Goal: Task Accomplishment & Management: Manage account settings

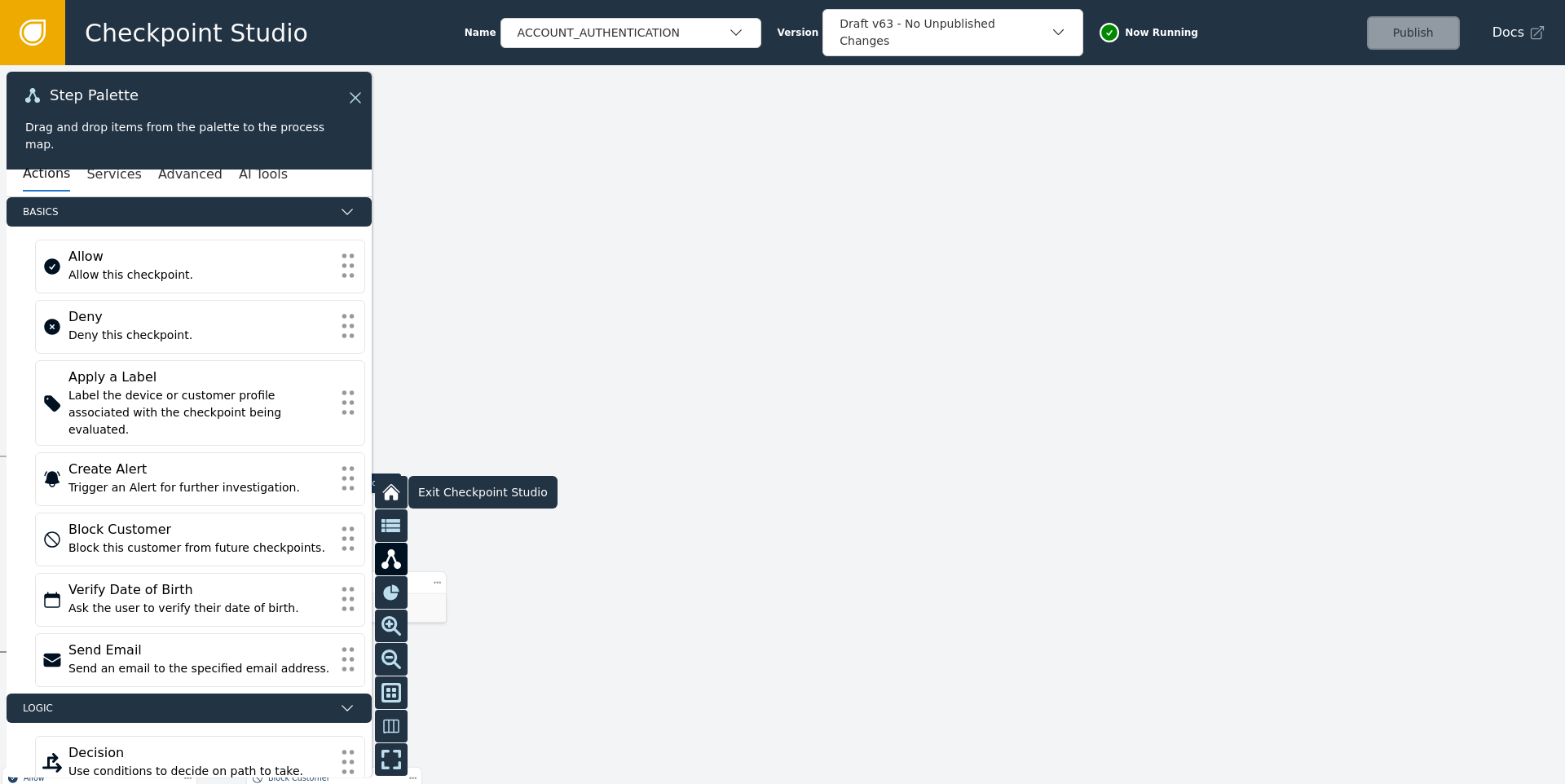
click at [383, 489] on icon at bounding box center [392, 493] width 20 height 20
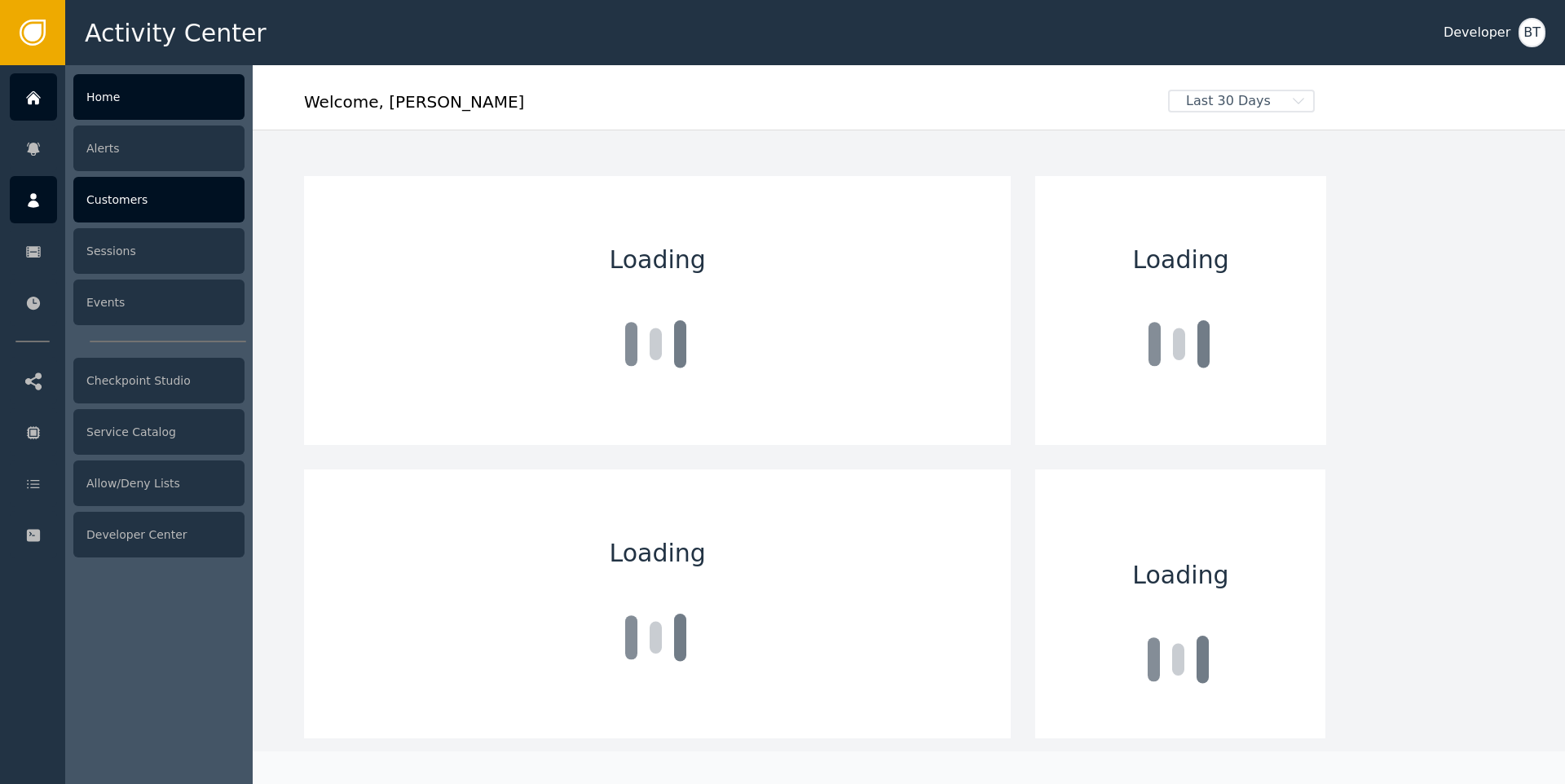
click at [137, 191] on div "Customers" at bounding box center [158, 199] width 171 height 46
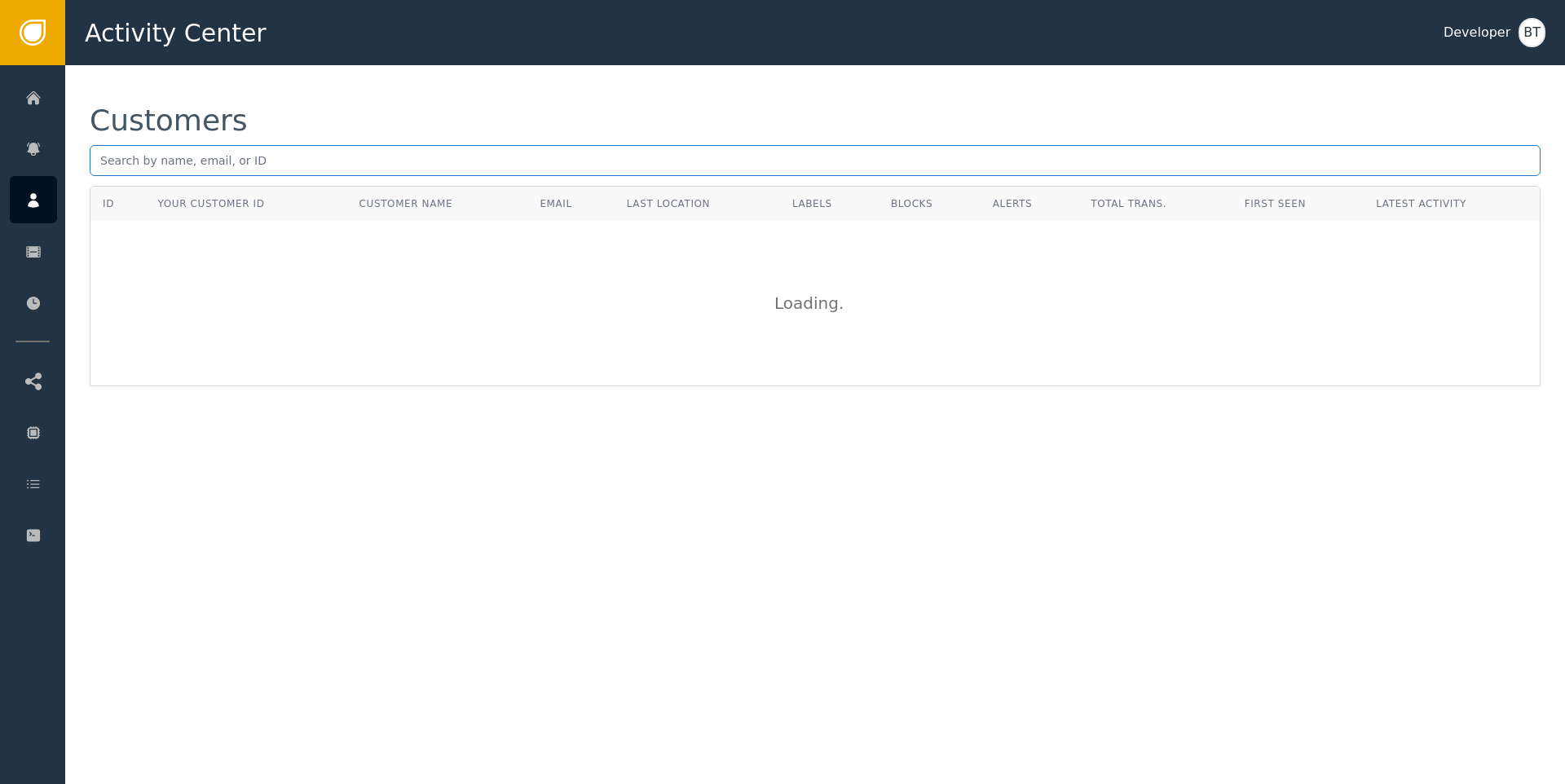
click at [354, 161] on input "text" at bounding box center [815, 160] width 1450 height 31
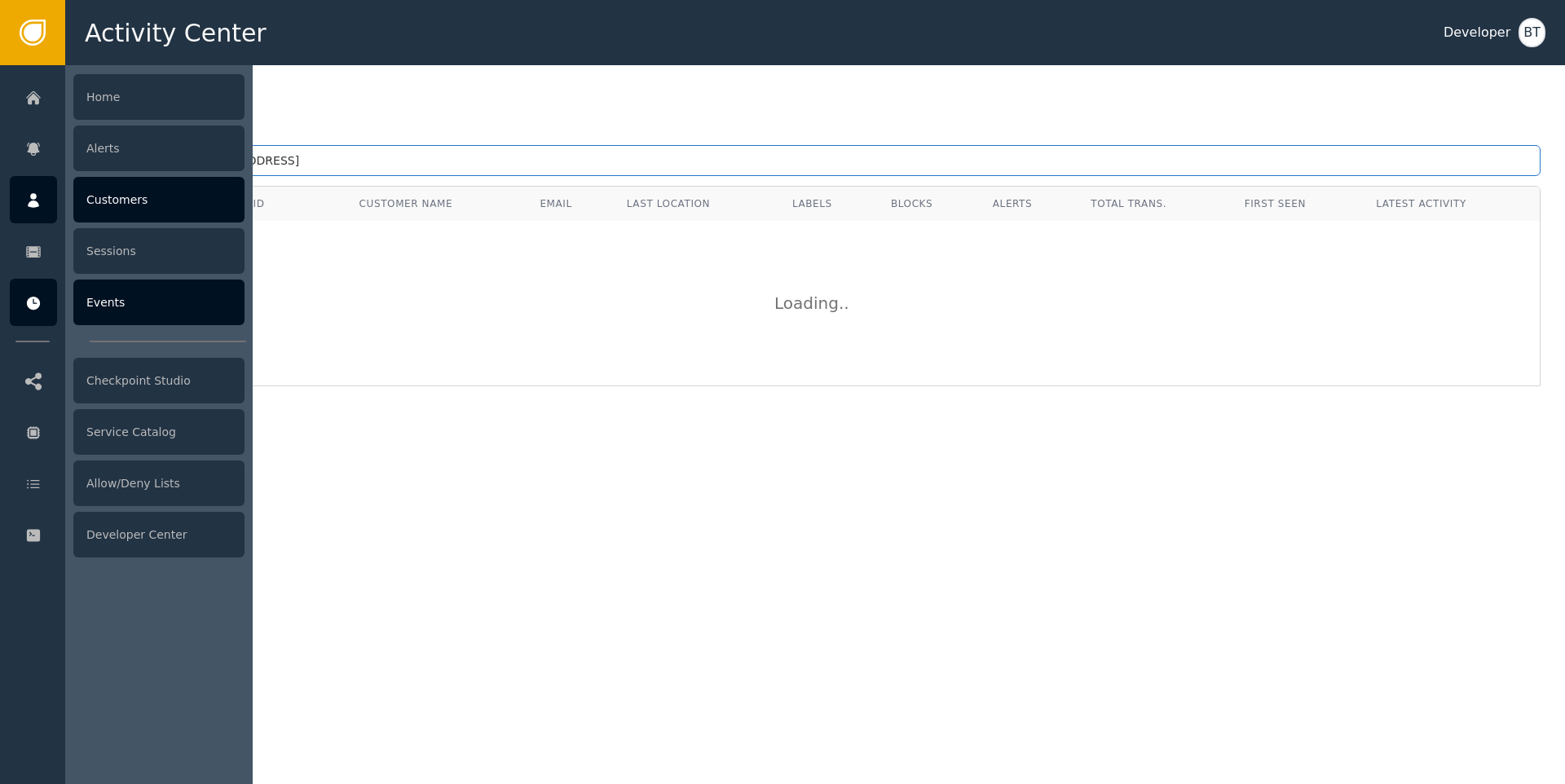
type input "[PERSON_NAME][EMAIL_ADDRESS]"
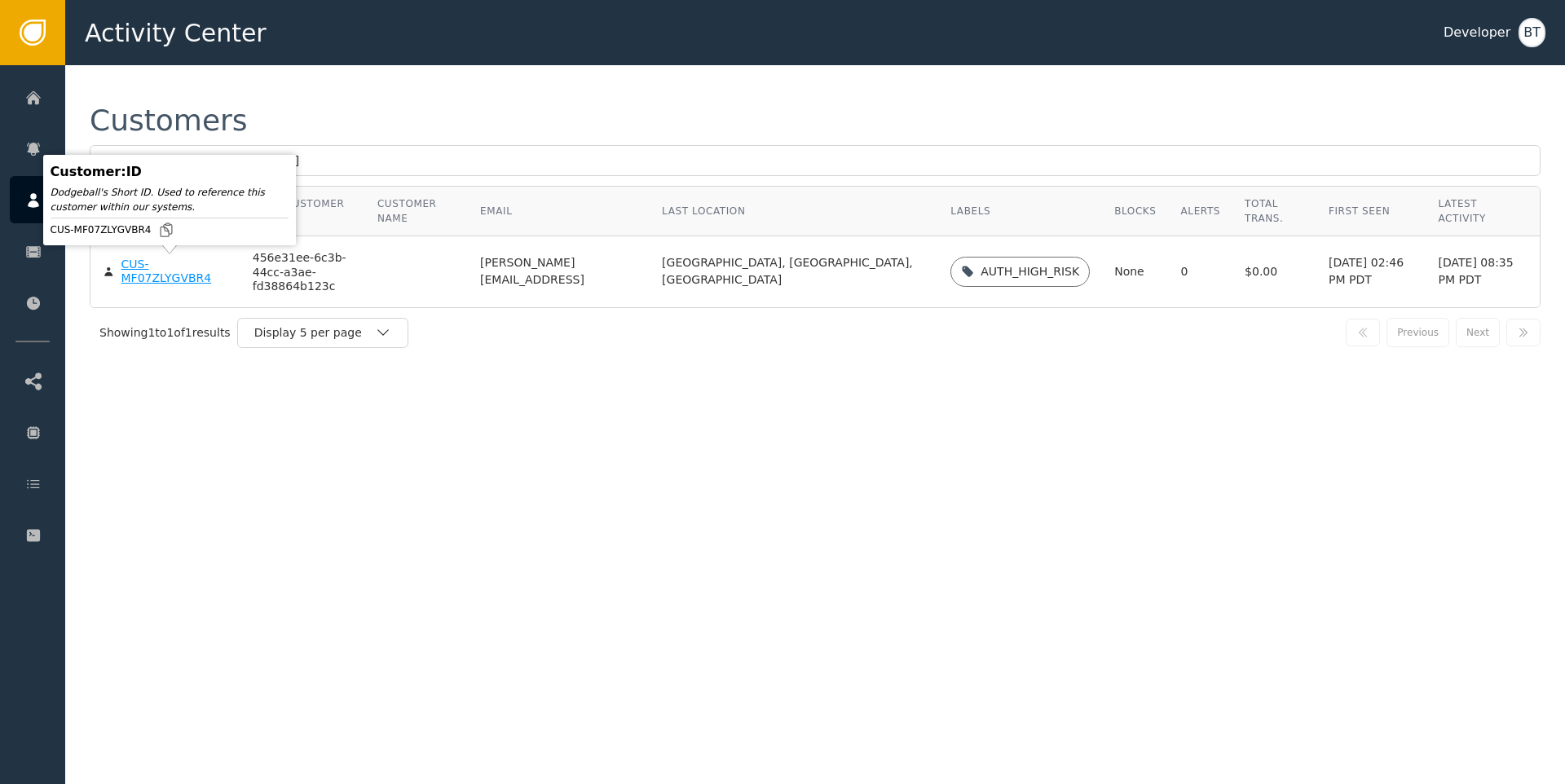
click at [158, 275] on div "CUS-MF07ZLYGVBR4" at bounding box center [174, 271] width 107 height 28
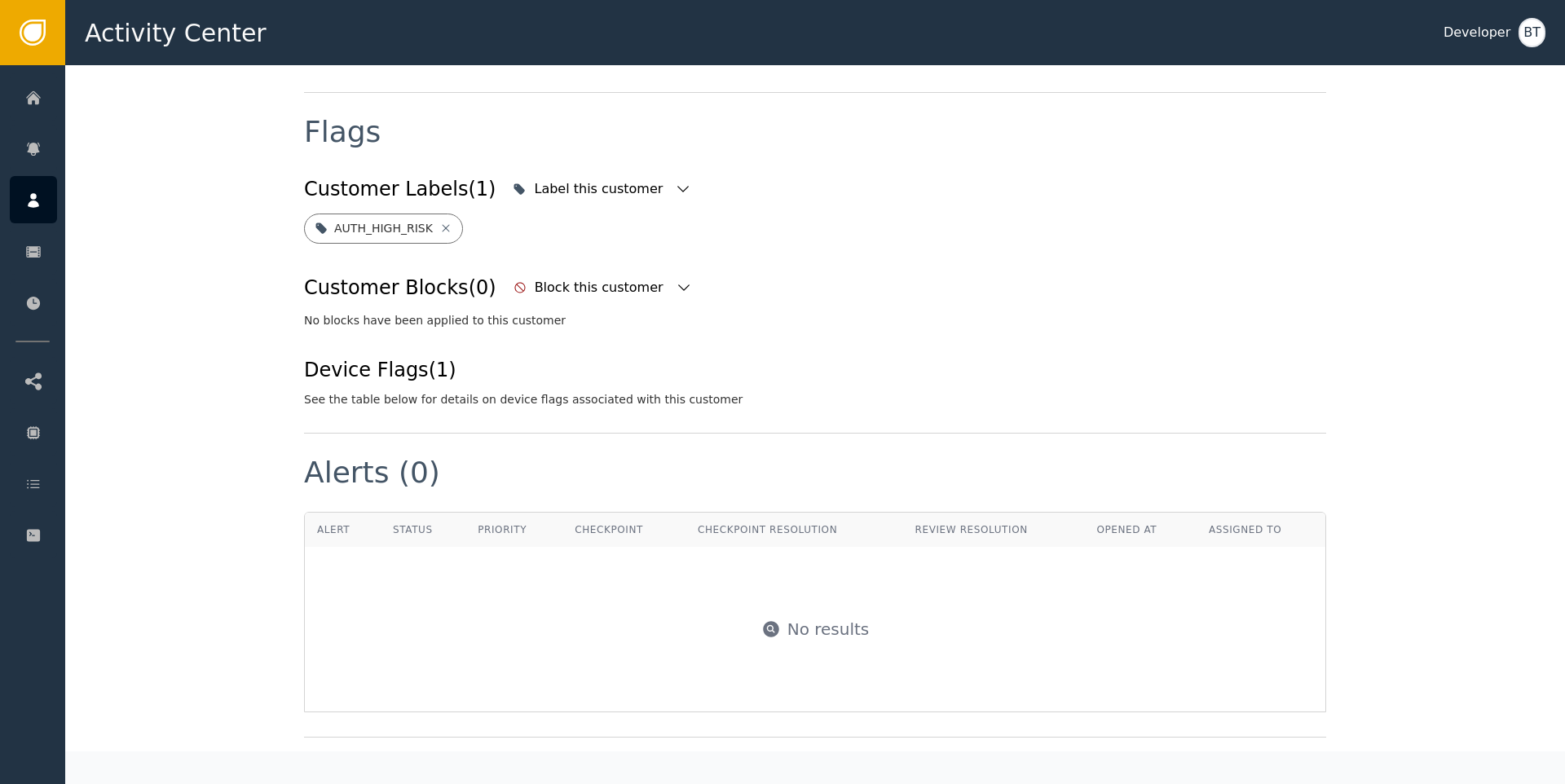
scroll to position [580, 0]
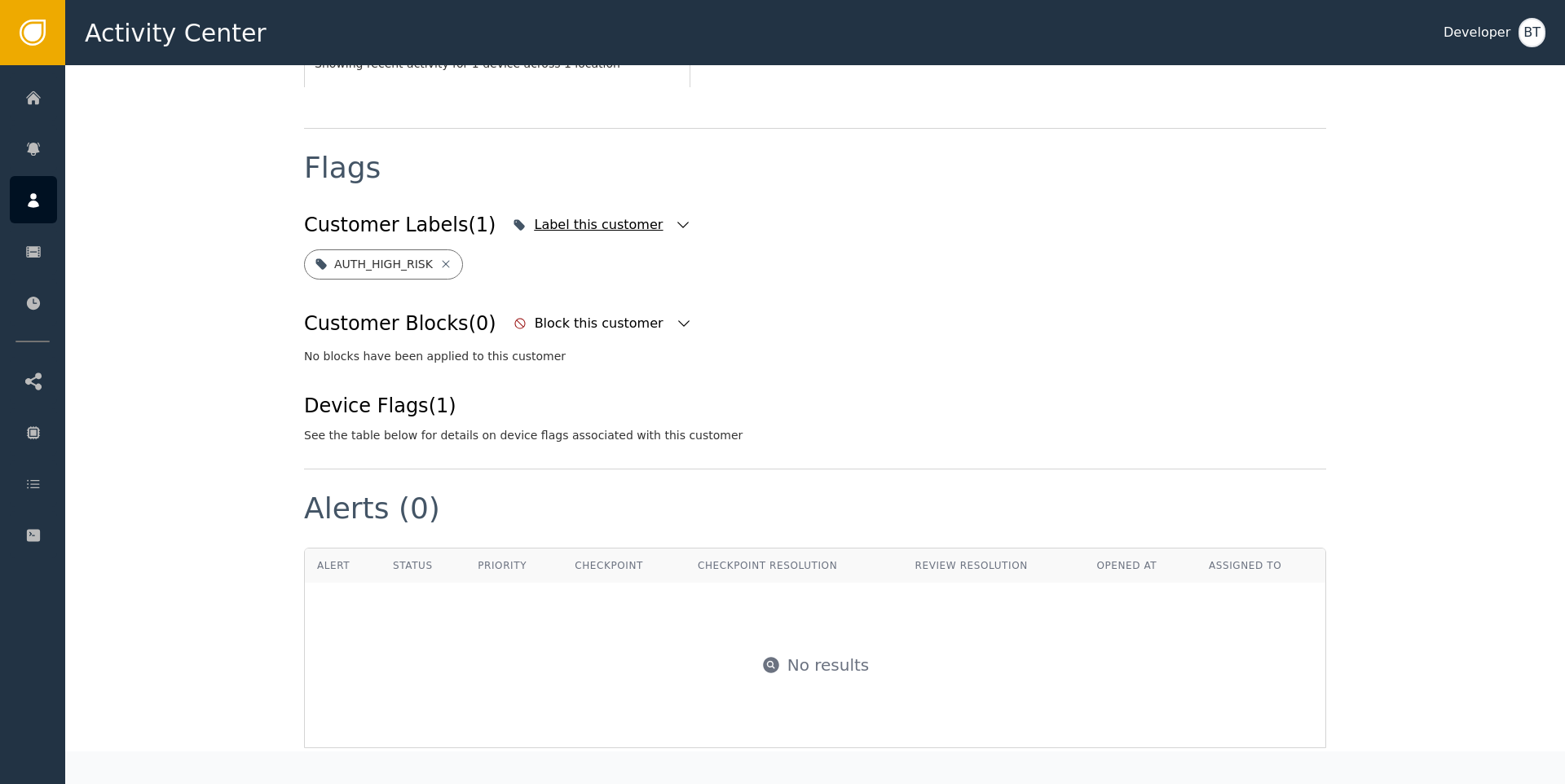
click at [612, 215] on div "Label this customer" at bounding box center [600, 225] width 133 height 20
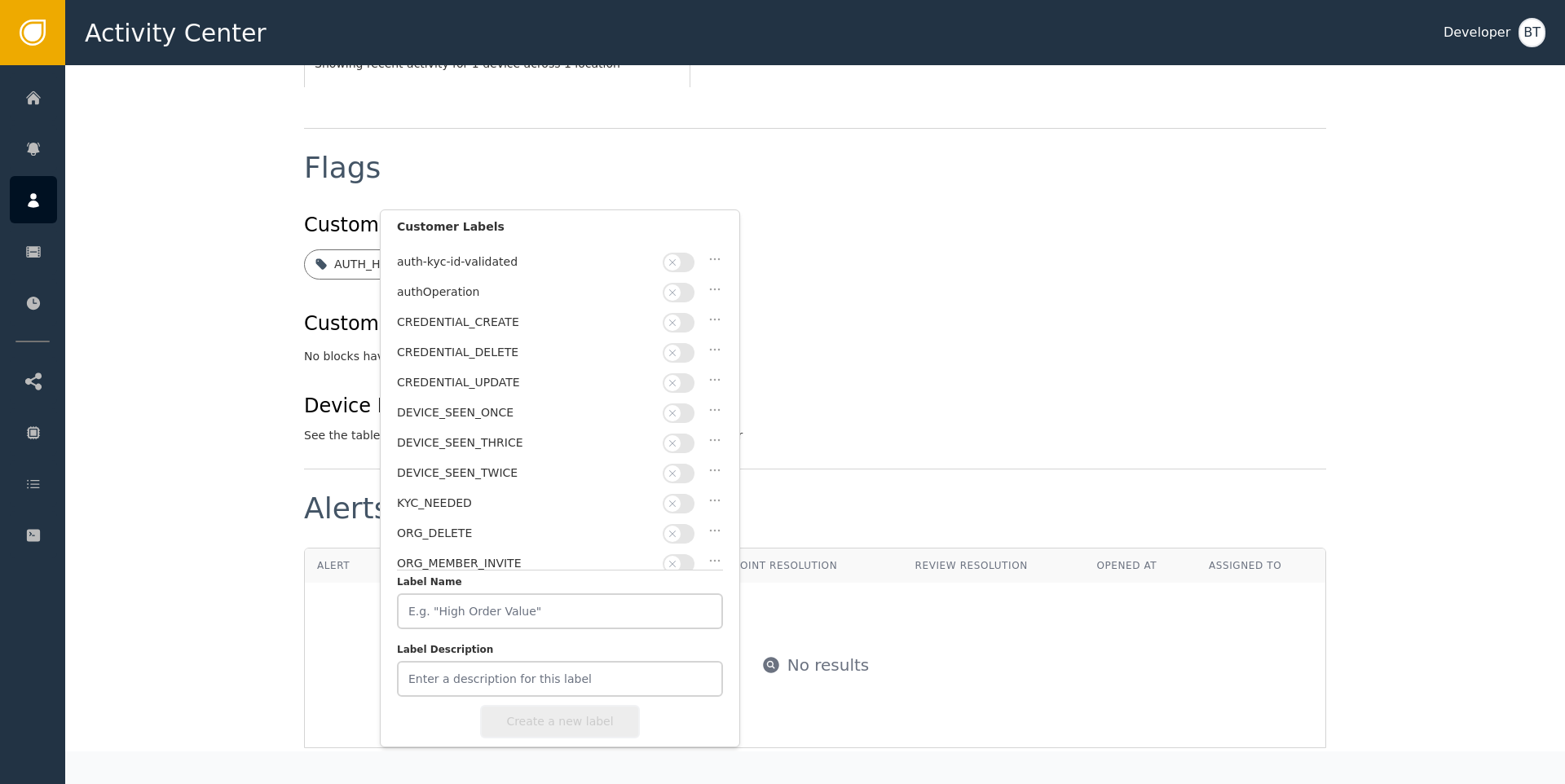
scroll to position [205, 0]
click at [681, 463] on button "button" at bounding box center [679, 473] width 32 height 20
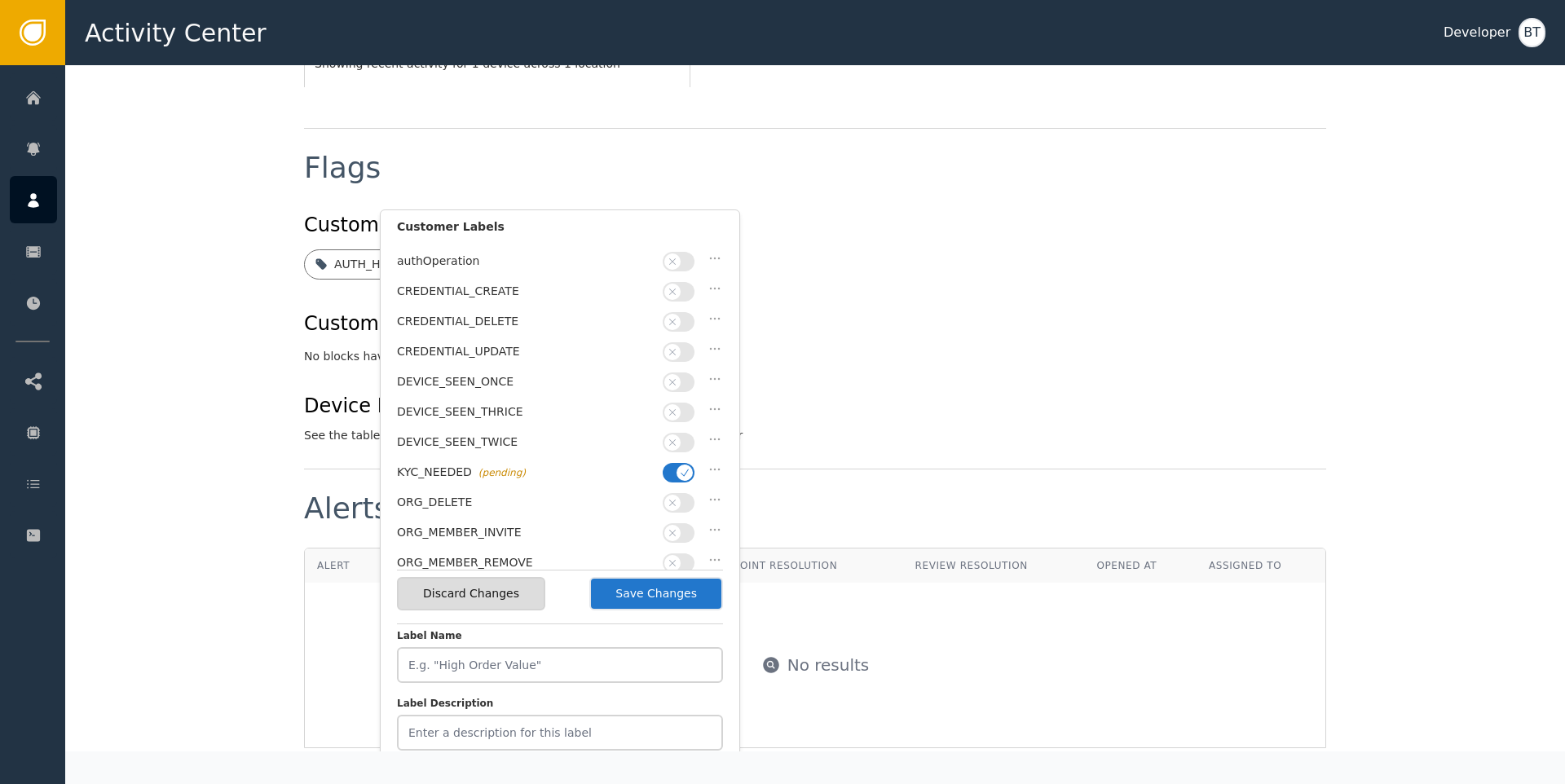
click at [652, 605] on button "Save Changes" at bounding box center [656, 593] width 134 height 33
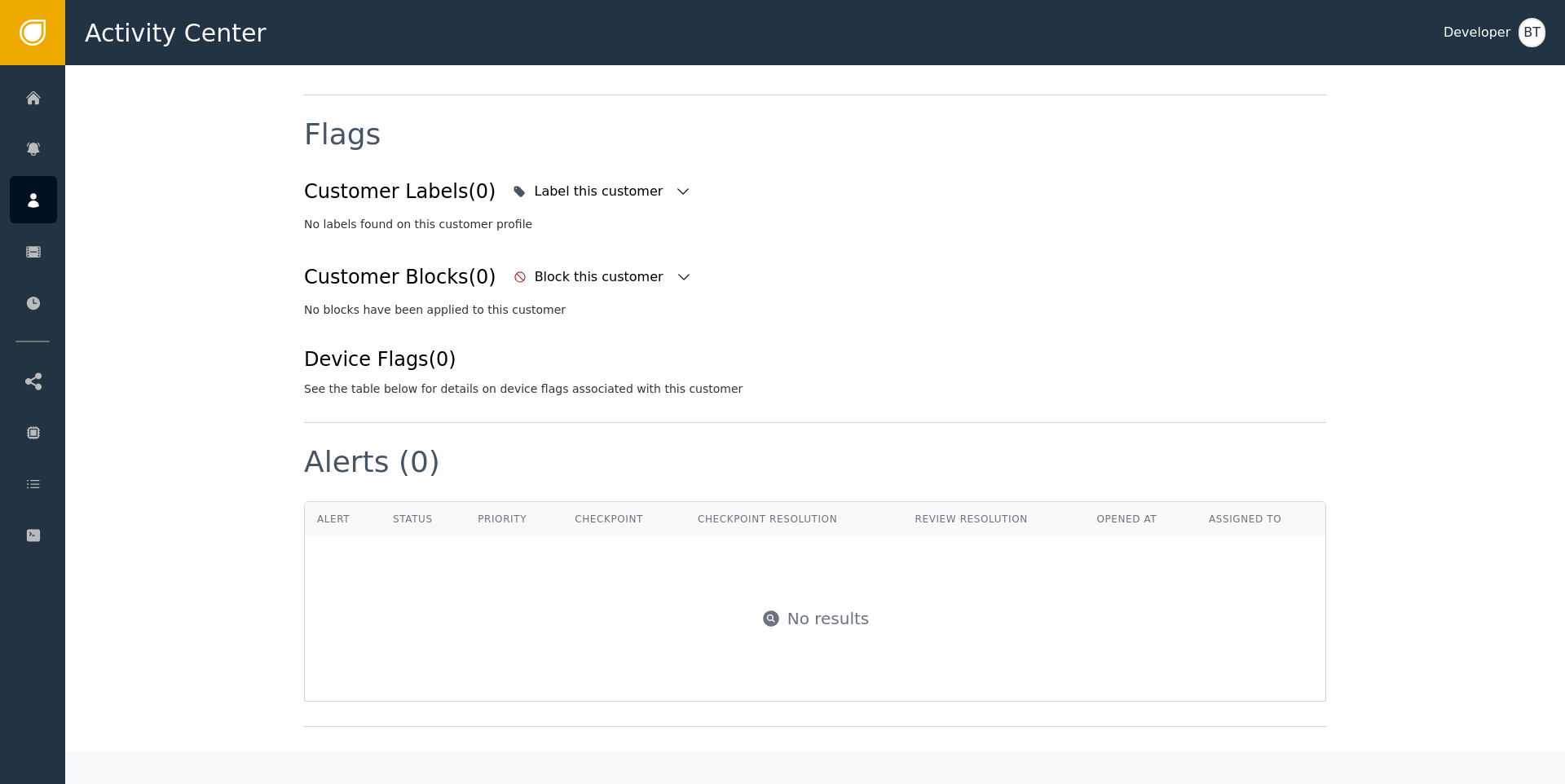
scroll to position [580, 0]
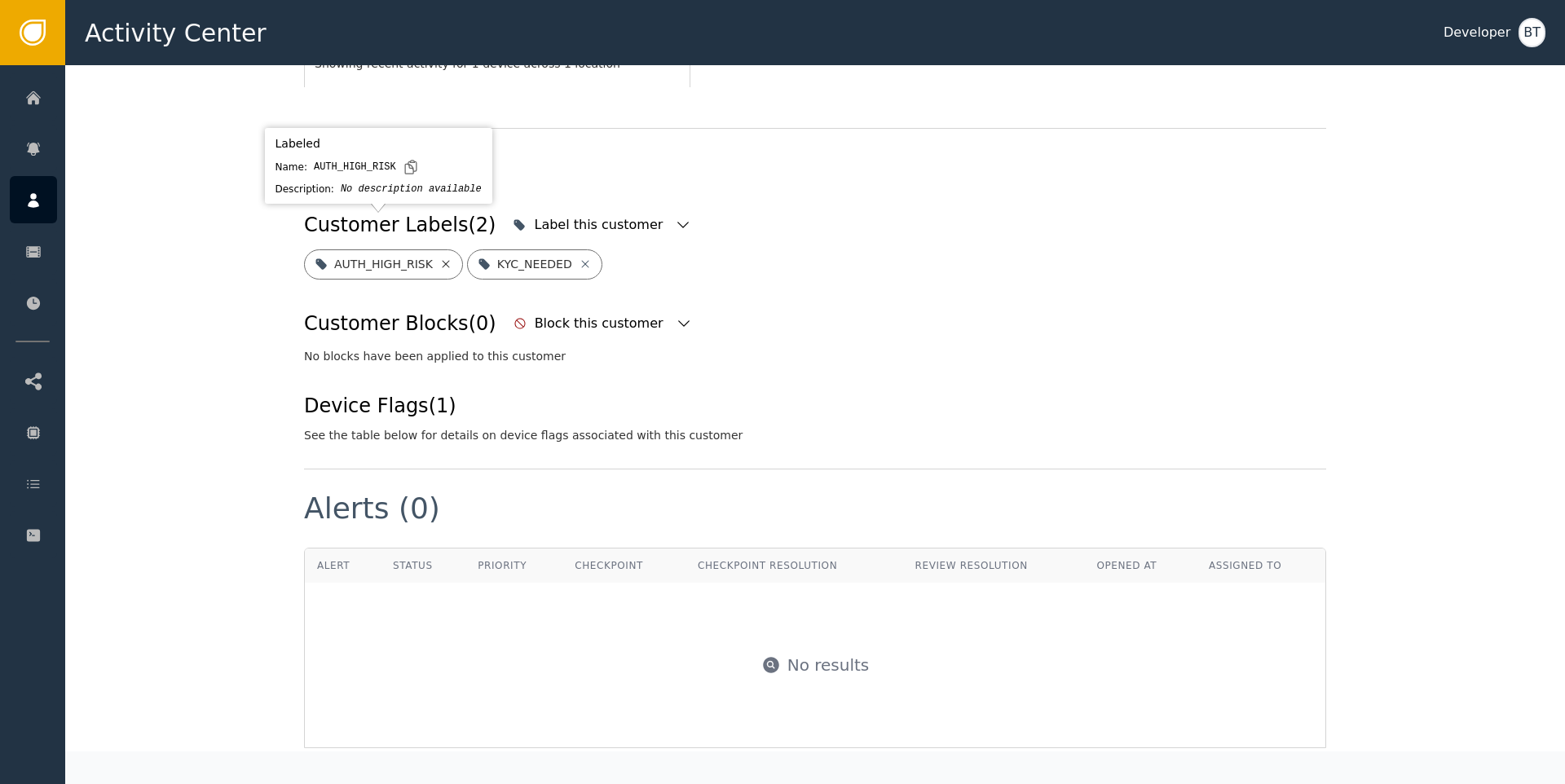
click at [441, 260] on icon at bounding box center [445, 263] width 7 height 7
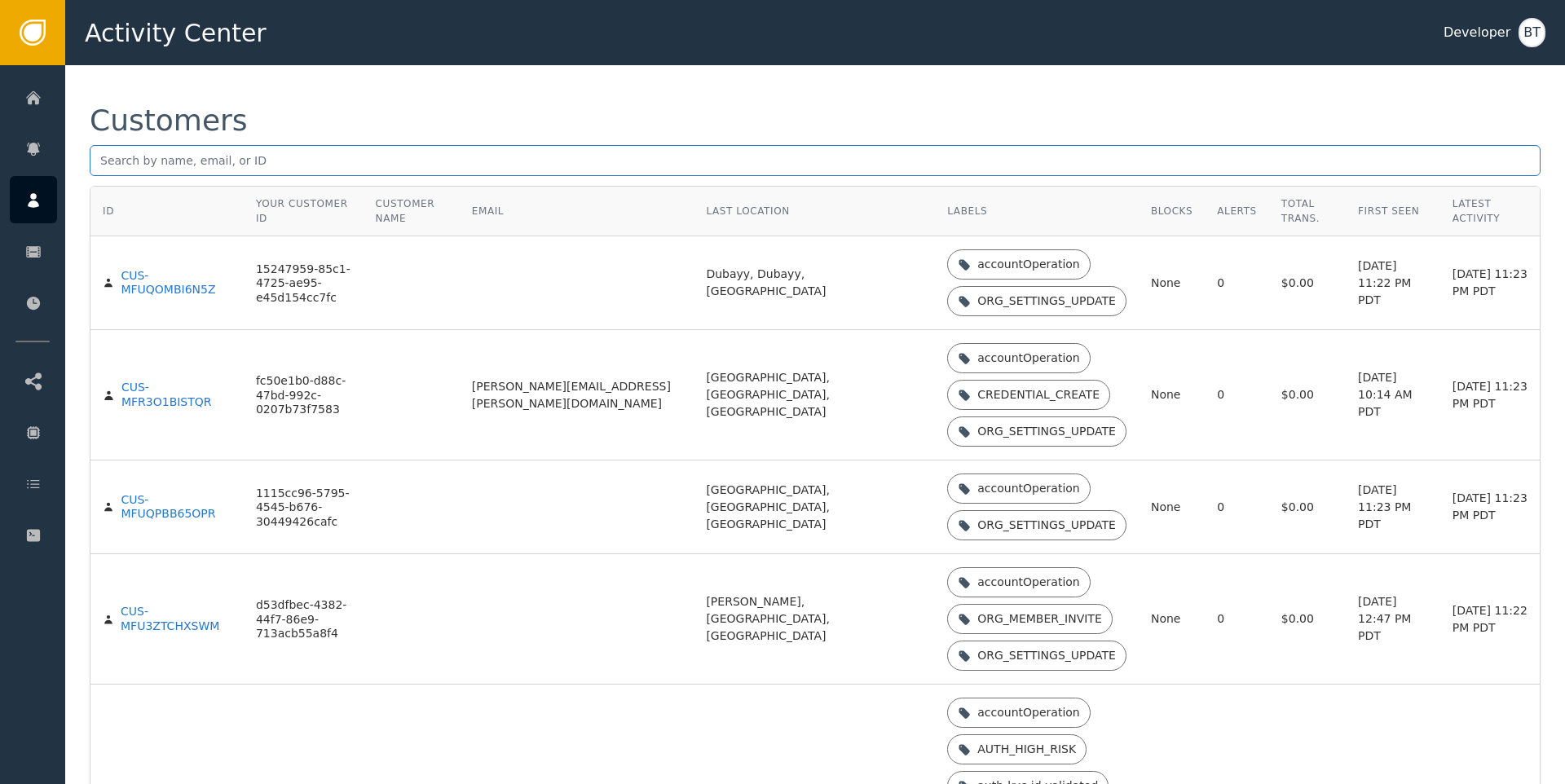
click at [154, 163] on input "text" at bounding box center [815, 160] width 1450 height 31
type input "[PERSON_NAME][EMAIL_ADDRESS][DOMAIN_NAME]"
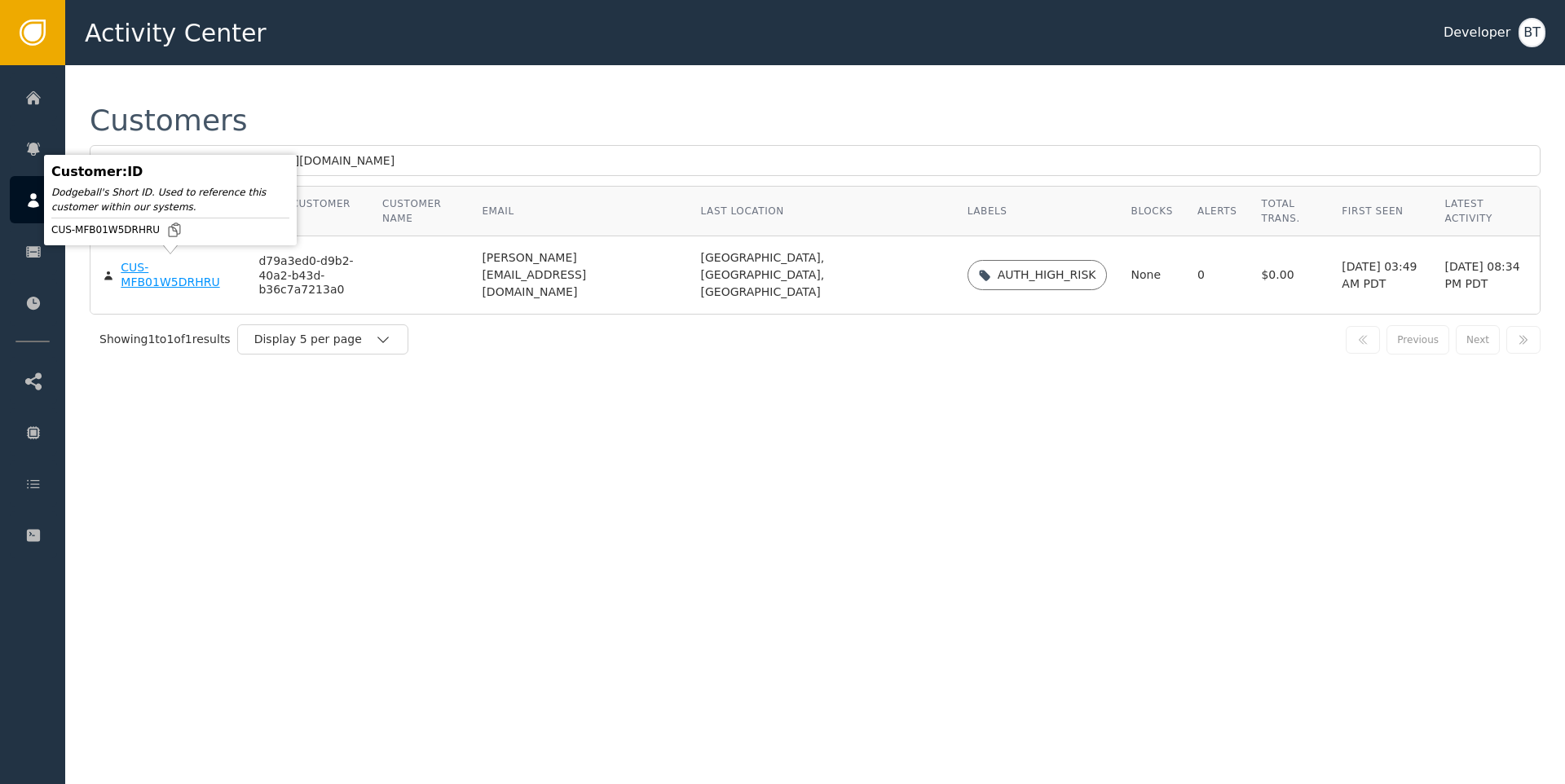
click at [183, 269] on div "CUS-MFB01W5DRHRU" at bounding box center [177, 275] width 114 height 28
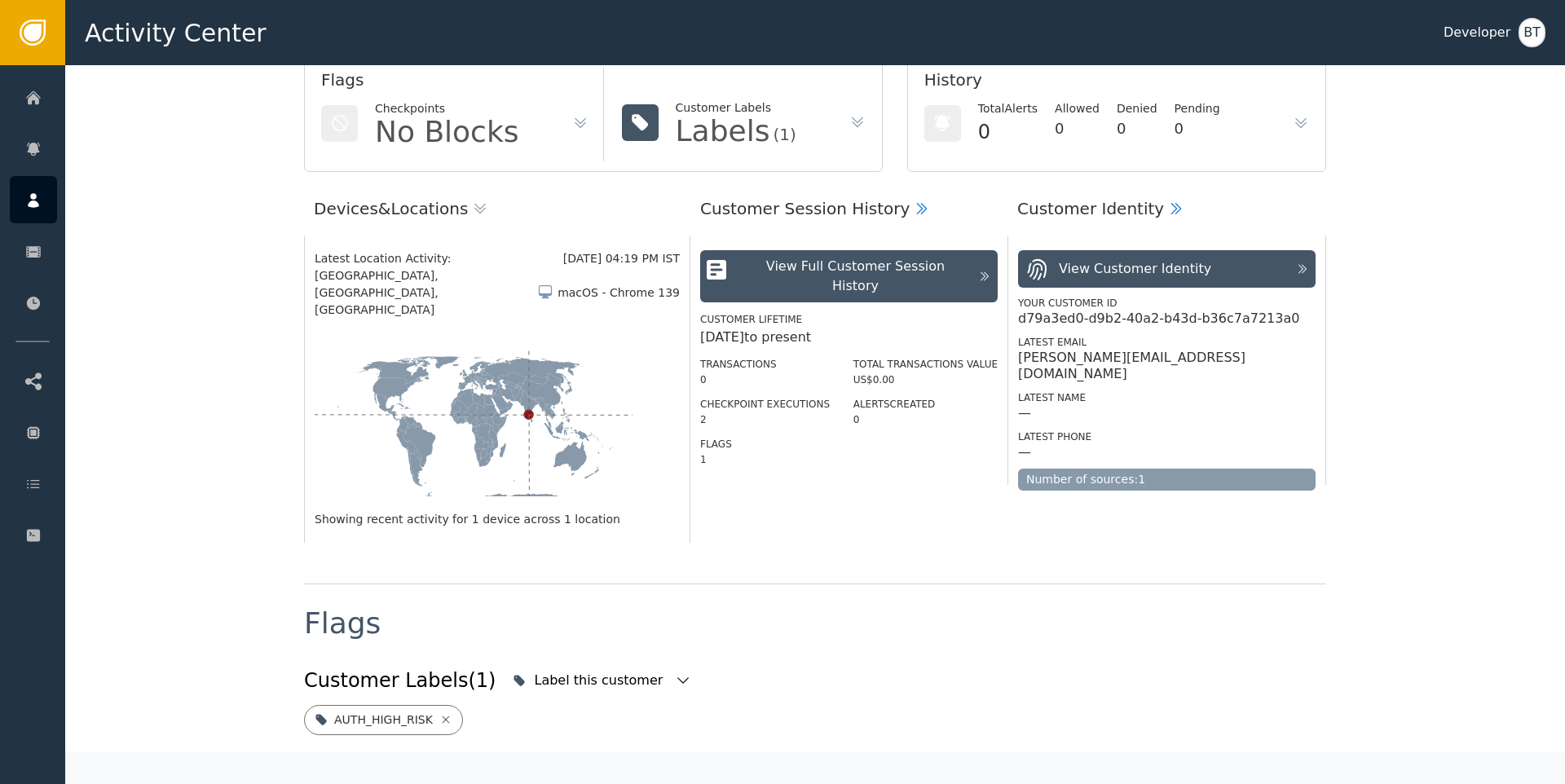
scroll to position [538, 0]
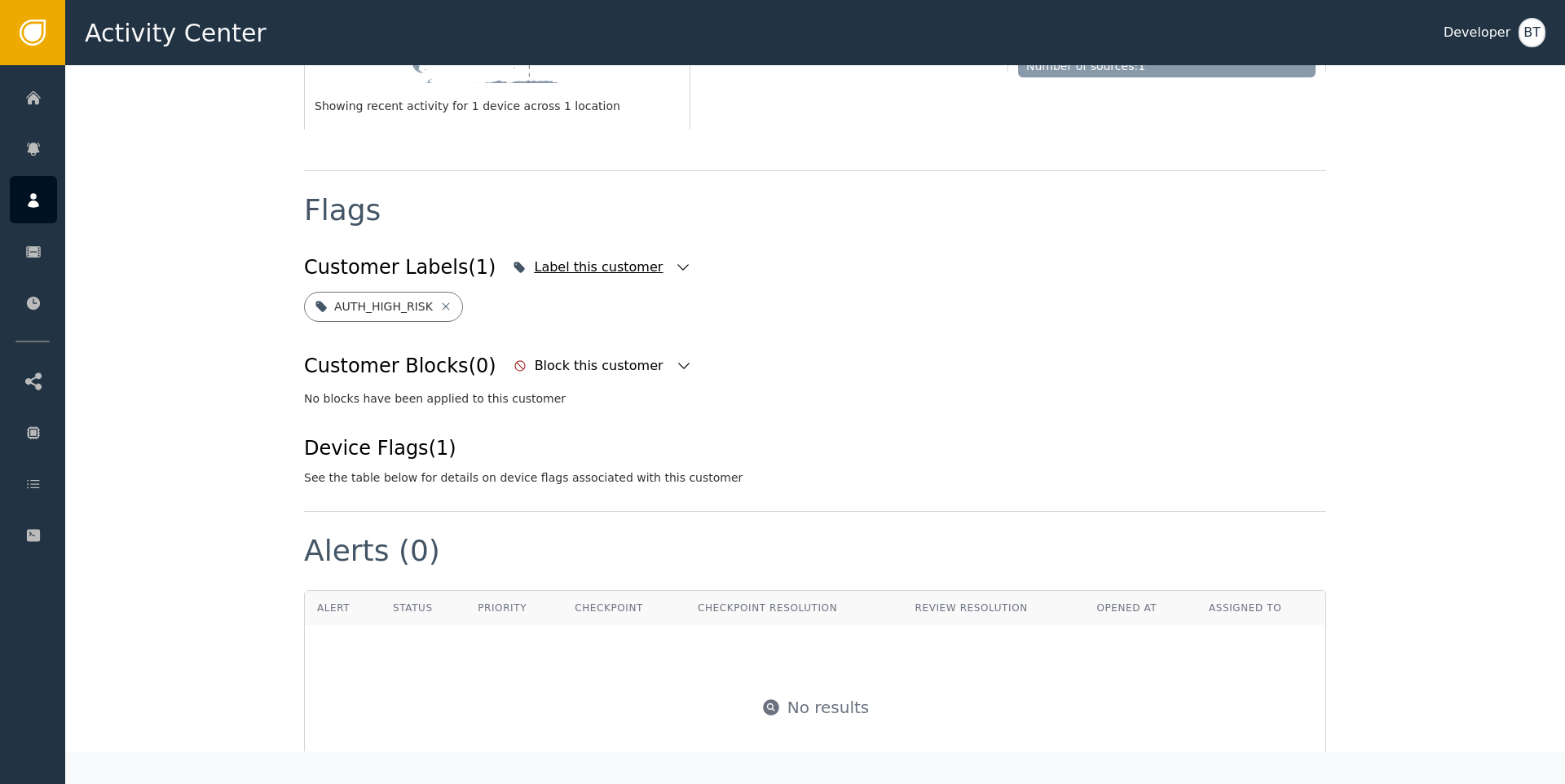
click at [619, 250] on div "Label this customer" at bounding box center [602, 267] width 187 height 36
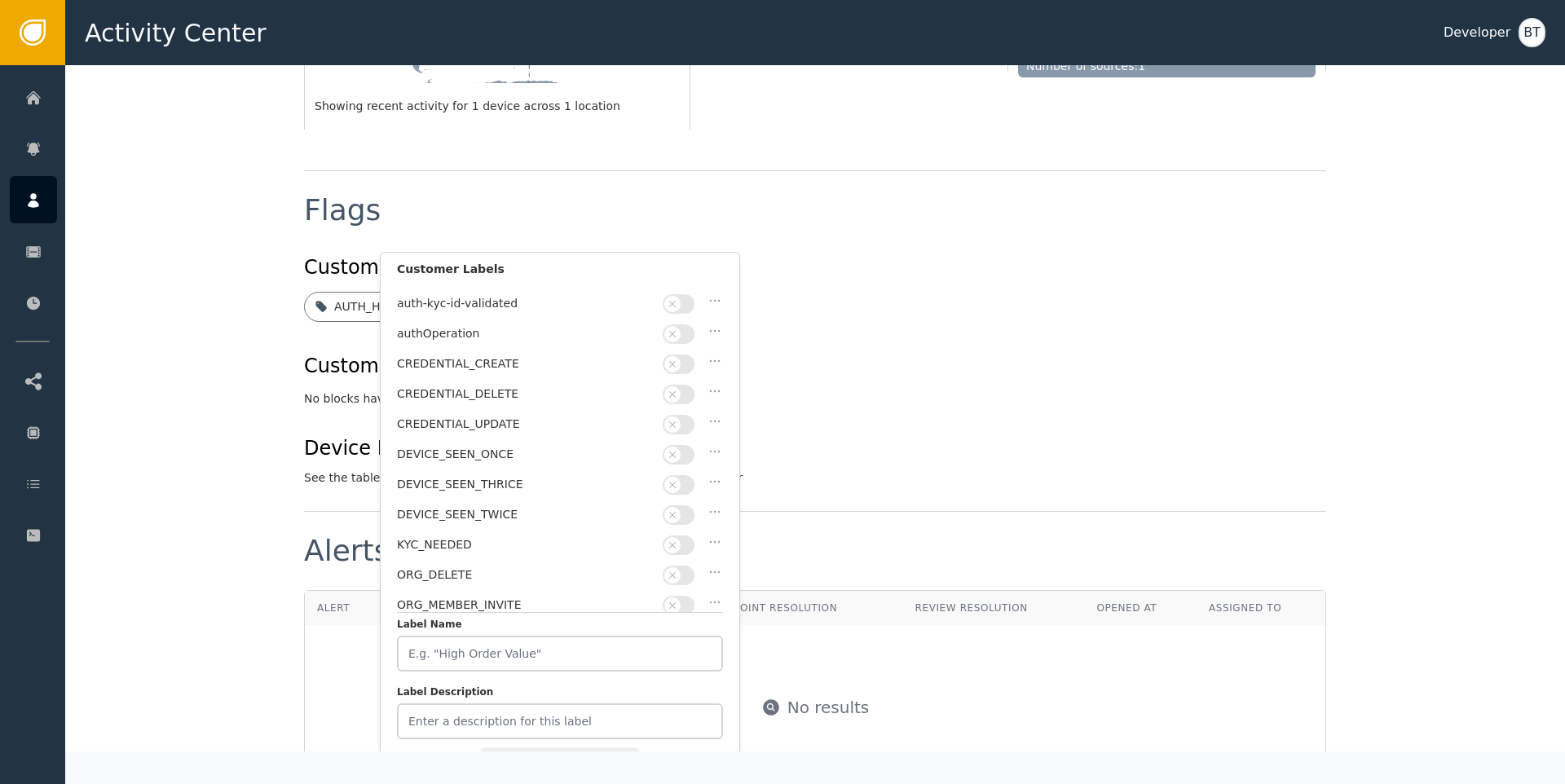
scroll to position [176, 0]
click at [682, 538] on button "button" at bounding box center [679, 543] width 32 height 20
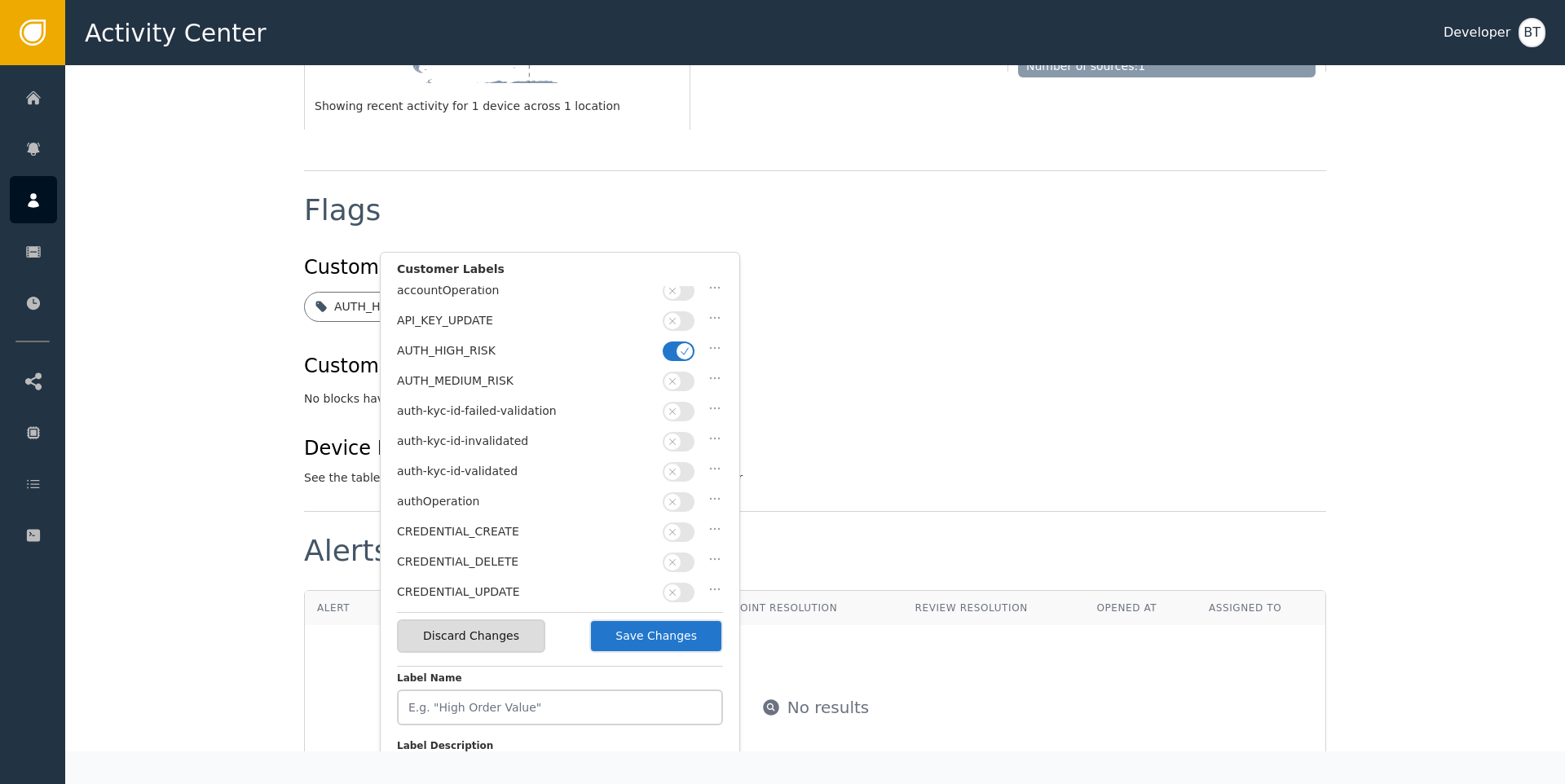
scroll to position [0, 0]
click at [685, 355] on icon "button" at bounding box center [685, 358] width 12 height 12
click at [694, 641] on button "Save Changes" at bounding box center [656, 636] width 134 height 33
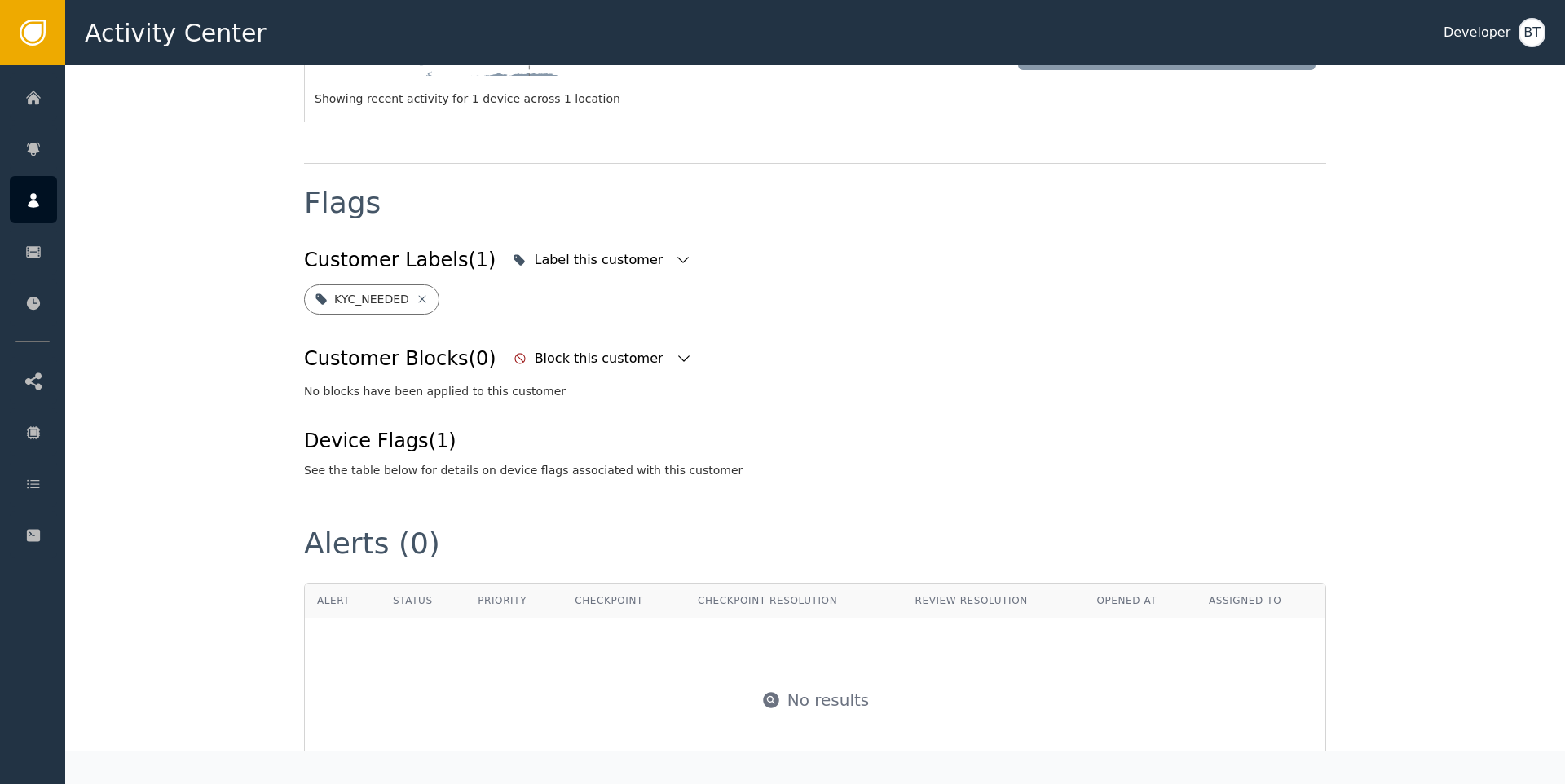
scroll to position [538, 0]
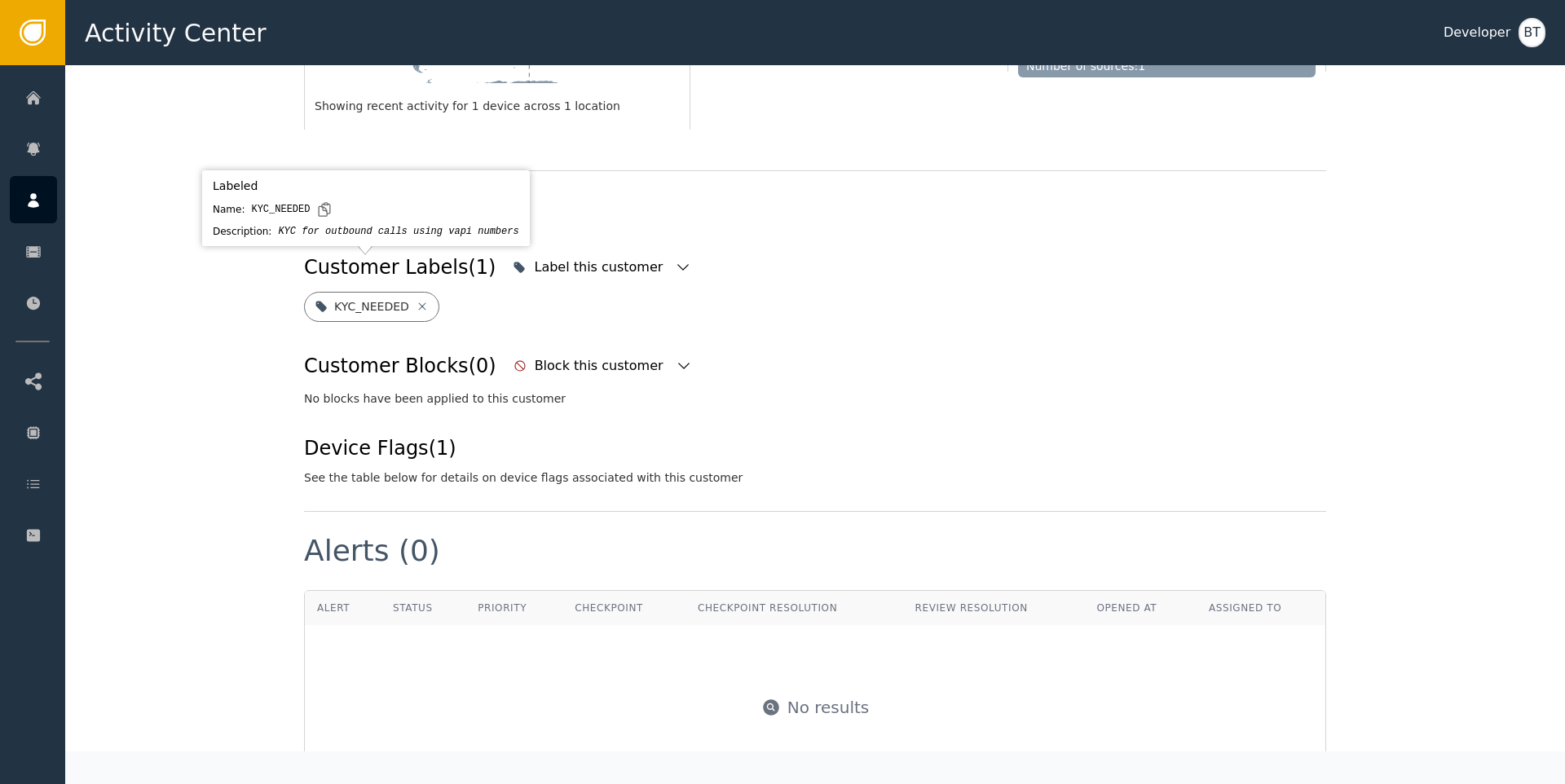
click at [405, 292] on div "KYC_NEEDED" at bounding box center [371, 307] width 135 height 30
click at [416, 299] on icon at bounding box center [422, 306] width 13 height 13
click at [419, 299] on icon at bounding box center [422, 306] width 13 height 13
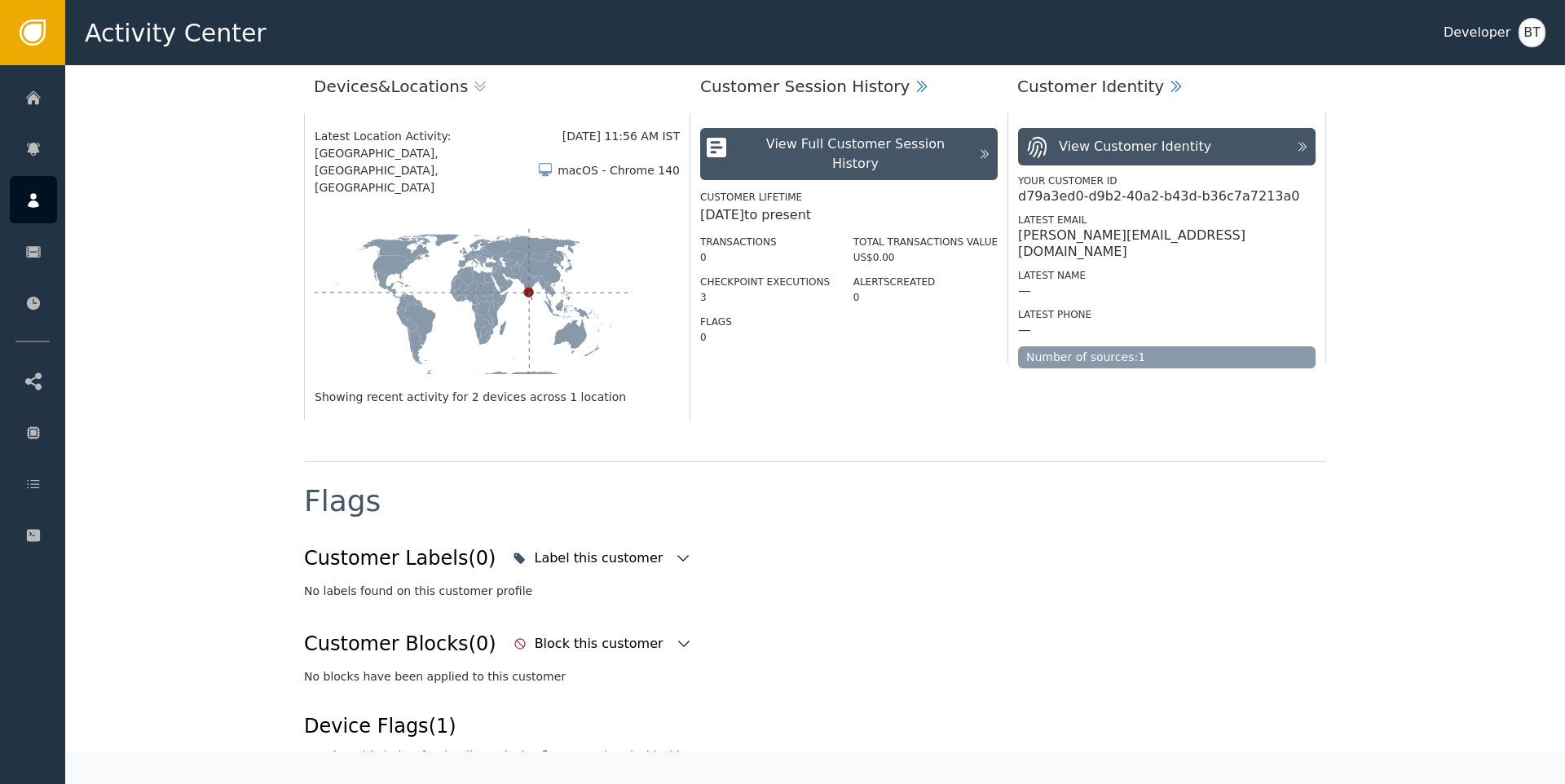
scroll to position [0, 0]
